Goal: Complete application form

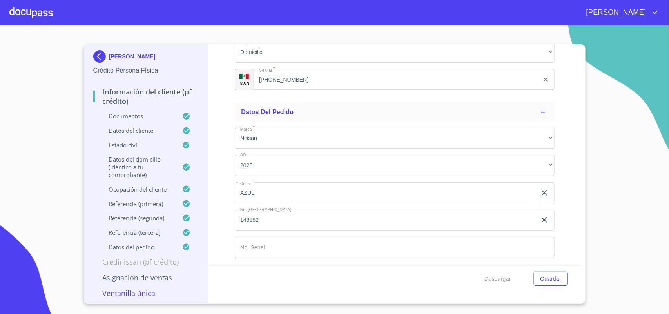
click at [158, 281] on p "Asignación de Ventas" at bounding box center [145, 277] width 105 height 9
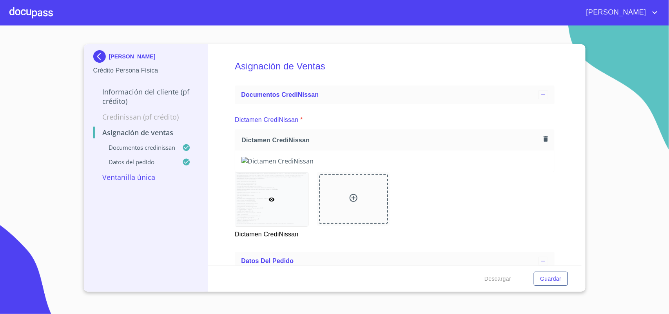
click at [30, 5] on div at bounding box center [30, 12] width 43 height 25
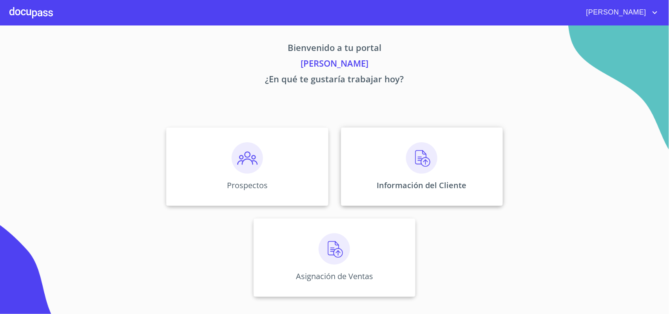
click at [453, 181] on div "Información del Cliente" at bounding box center [422, 166] width 162 height 78
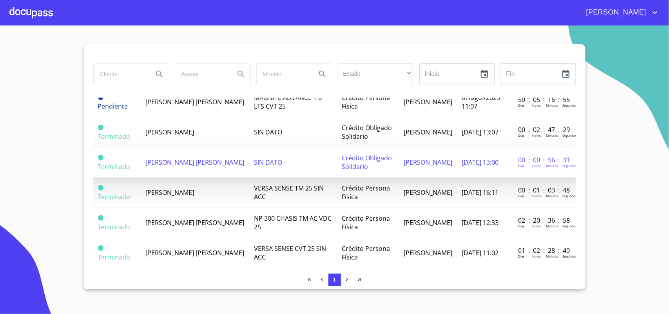
scroll to position [49, 0]
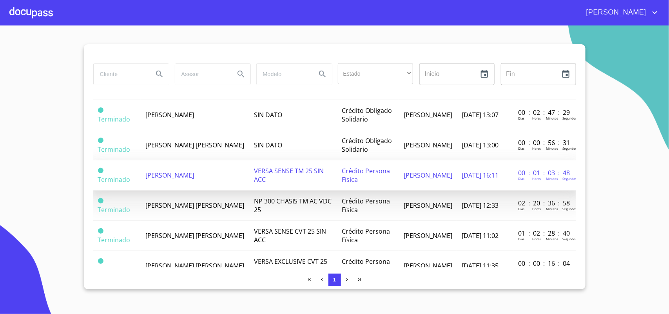
click at [194, 179] on span "[PERSON_NAME]" at bounding box center [169, 175] width 49 height 9
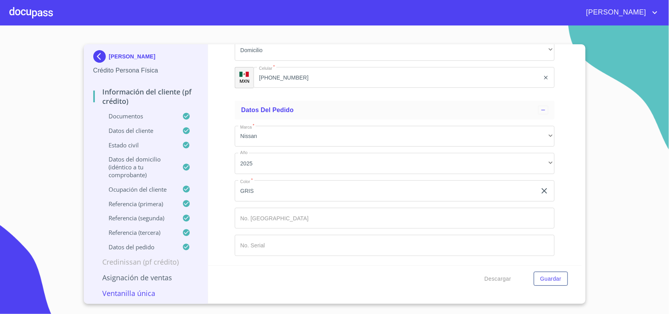
scroll to position [4754, 0]
drag, startPoint x: 583, startPoint y: 57, endPoint x: 583, endPoint y: 91, distance: 33.3
click at [583, 91] on div "CARLOS MEDINA CARDONA Crédito Persona Física Información del cliente (PF crédit…" at bounding box center [335, 173] width 502 height 259
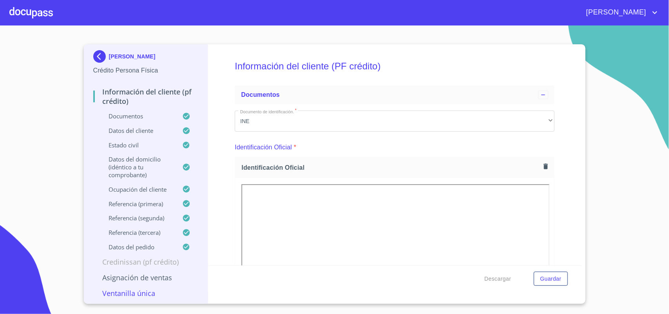
scroll to position [0, 0]
click at [122, 114] on p "Documentos" at bounding box center [137, 116] width 89 height 8
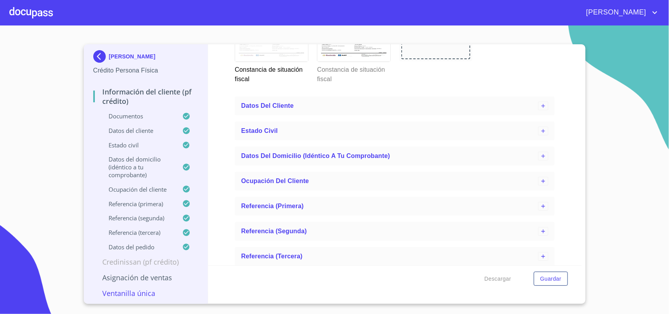
scroll to position [2472, 0]
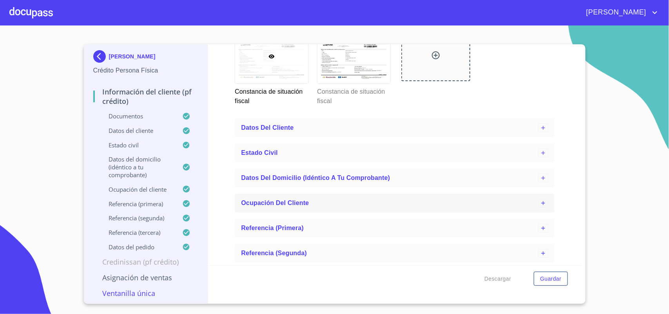
click at [299, 203] on span "Ocupación del Cliente" at bounding box center [275, 202] width 68 height 7
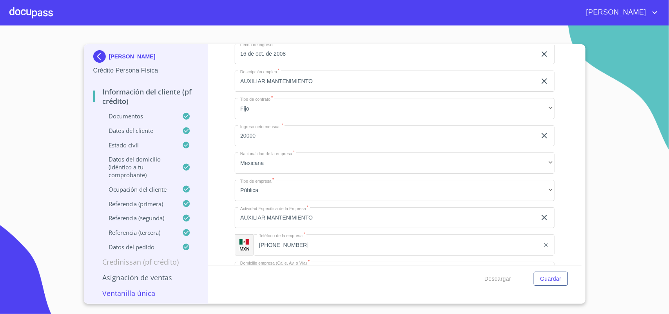
scroll to position [2766, 0]
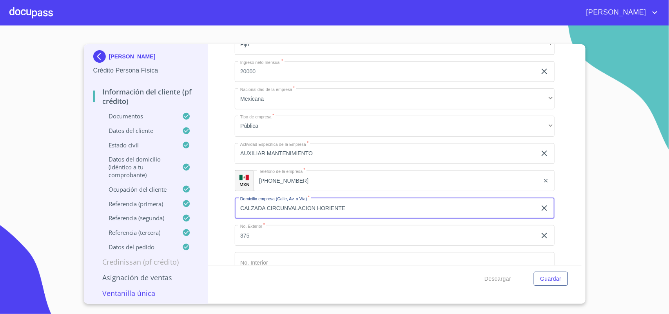
drag, startPoint x: 341, startPoint y: 206, endPoint x: 232, endPoint y: 203, distance: 108.6
click at [232, 203] on div "Información del cliente (PF crédito) Documentos Documento de identificación.   …" at bounding box center [394, 154] width 373 height 221
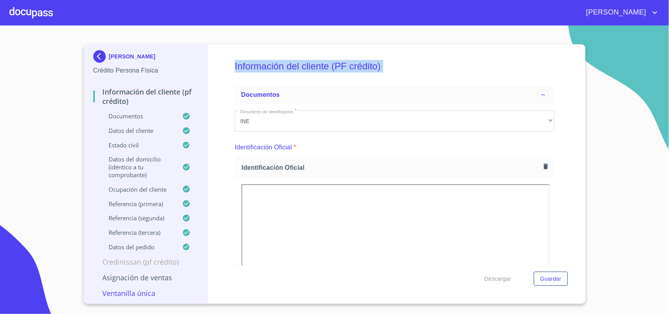
drag, startPoint x: 220, startPoint y: 62, endPoint x: 502, endPoint y: 65, distance: 282.1
click at [443, 92] on div "Información del cliente (PF crédito) Documentos Documento de identificación.   …" at bounding box center [394, 154] width 373 height 221
click at [572, 52] on div "Información del cliente (PF crédito) Documentos Documento de identificación.   …" at bounding box center [394, 154] width 373 height 221
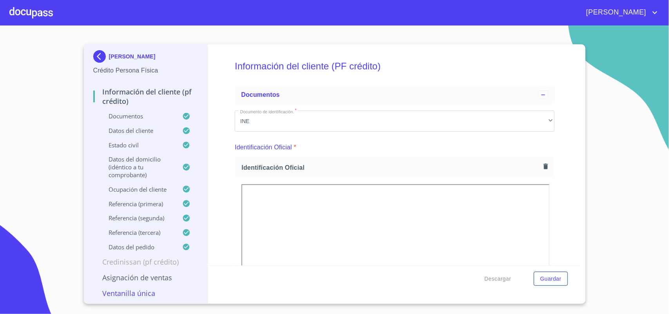
click at [148, 192] on p "Ocupación del Cliente" at bounding box center [137, 189] width 89 height 8
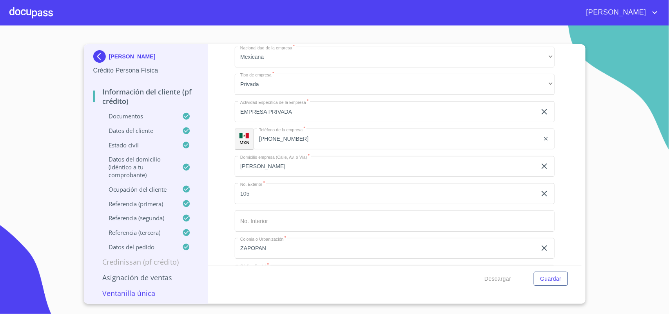
scroll to position [377, 0]
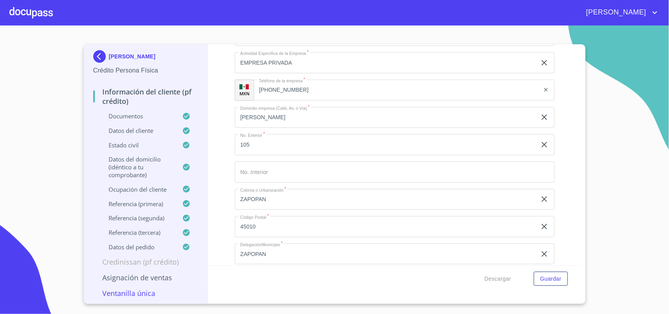
click at [33, 11] on div at bounding box center [30, 12] width 43 height 25
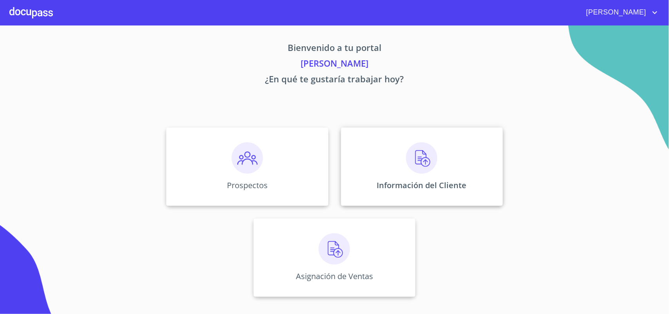
click at [392, 180] on p "Información del Cliente" at bounding box center [422, 185] width 90 height 11
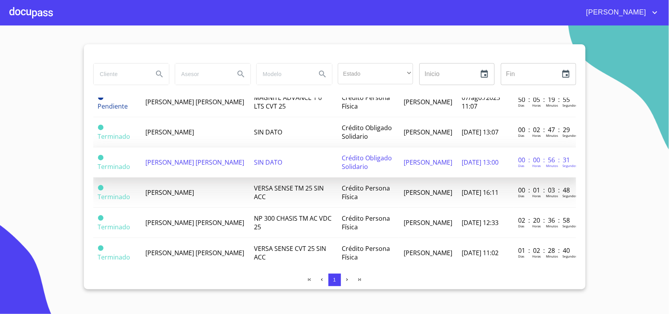
scroll to position [49, 0]
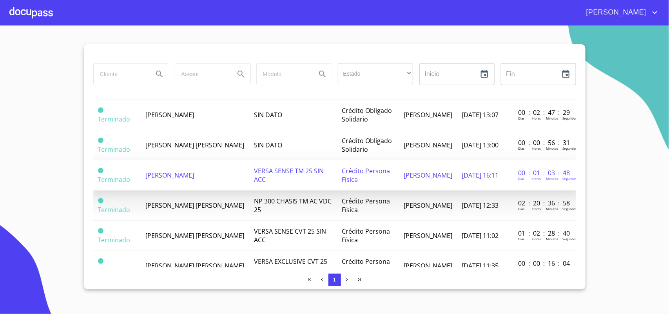
click at [190, 176] on span "[PERSON_NAME]" at bounding box center [169, 175] width 49 height 9
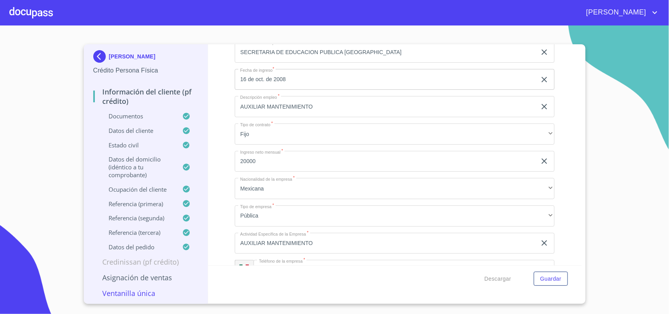
scroll to position [3581, 0]
